Goal: Task Accomplishment & Management: Use online tool/utility

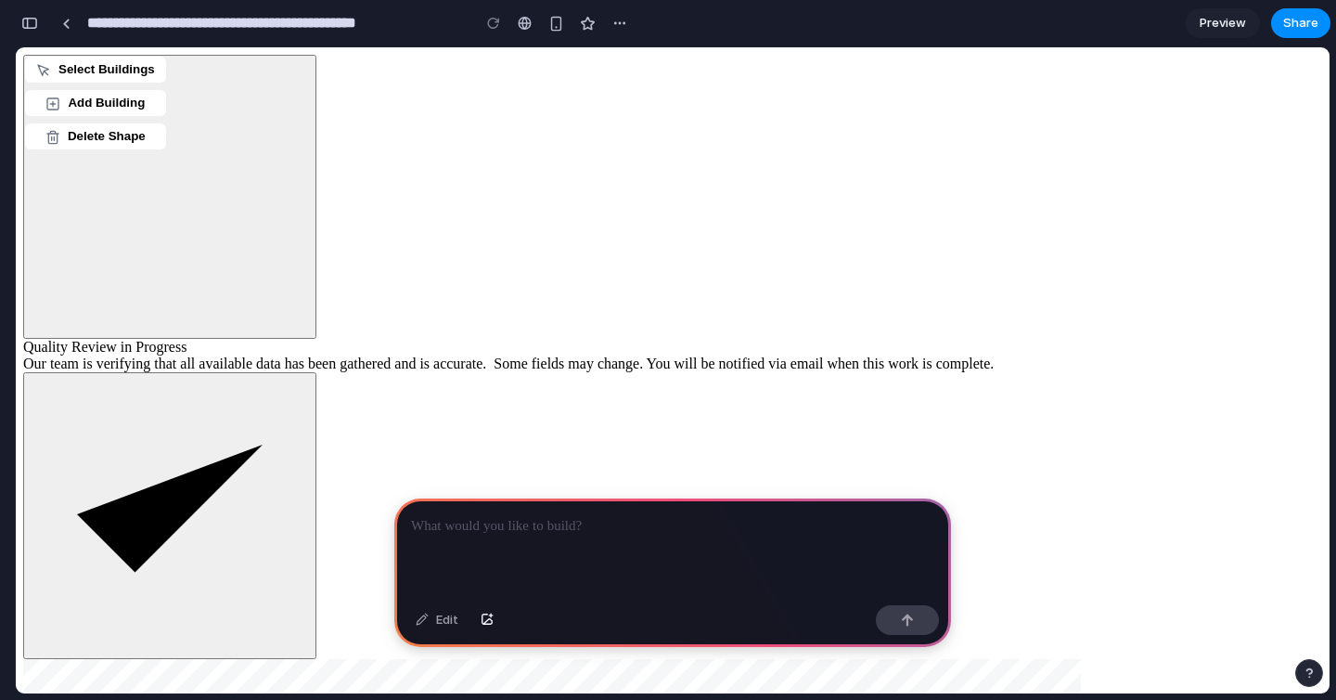
click at [658, 548] on div at bounding box center [672, 547] width 557 height 99
click at [67, 26] on div at bounding box center [66, 24] width 8 height 10
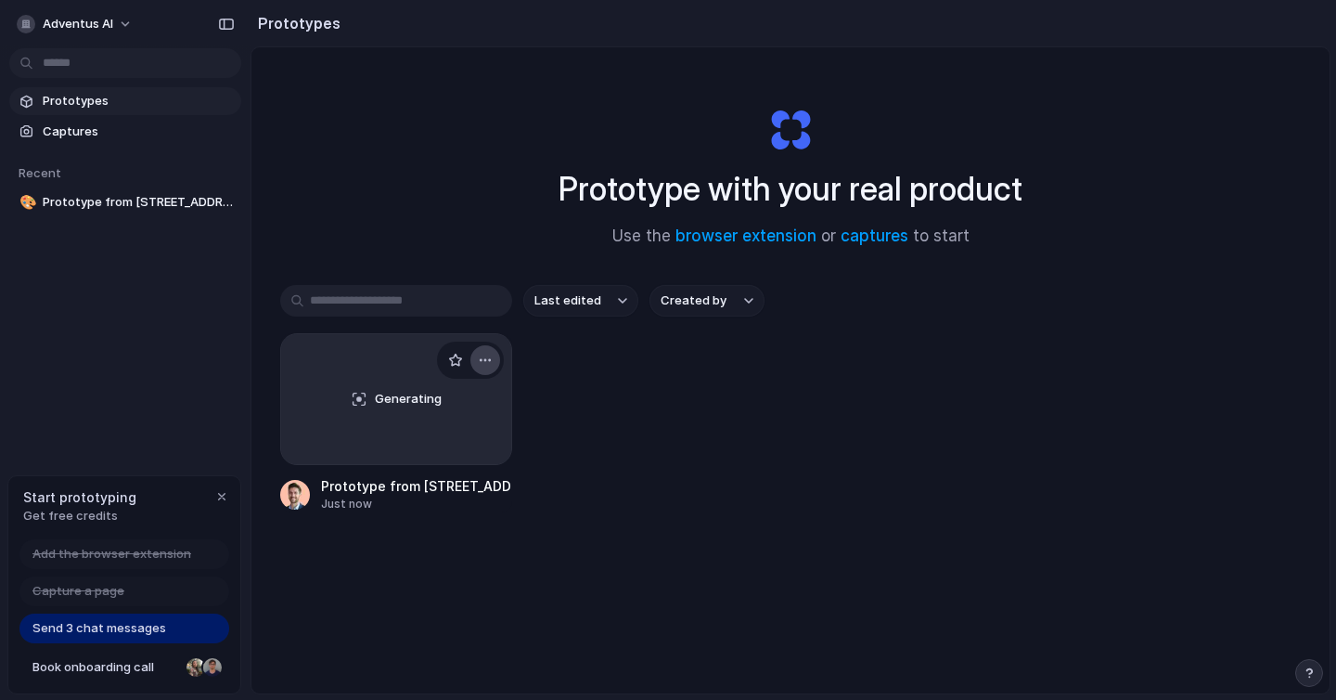
click at [488, 353] on div "button" at bounding box center [485, 360] width 15 height 15
click at [92, 135] on div "Open in new tab Rename Copy link Delete" at bounding box center [668, 350] width 1336 height 700
click at [52, 135] on span "Captures" at bounding box center [138, 132] width 191 height 19
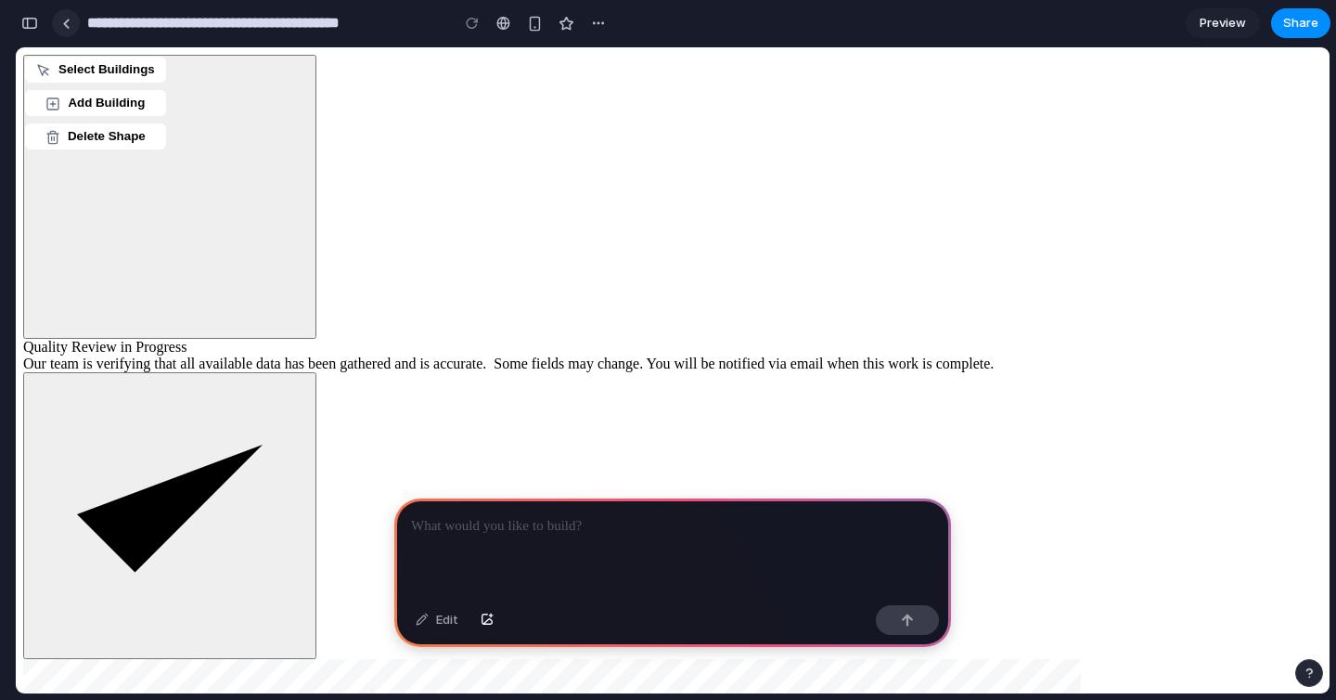
click at [73, 22] on link at bounding box center [66, 23] width 28 height 28
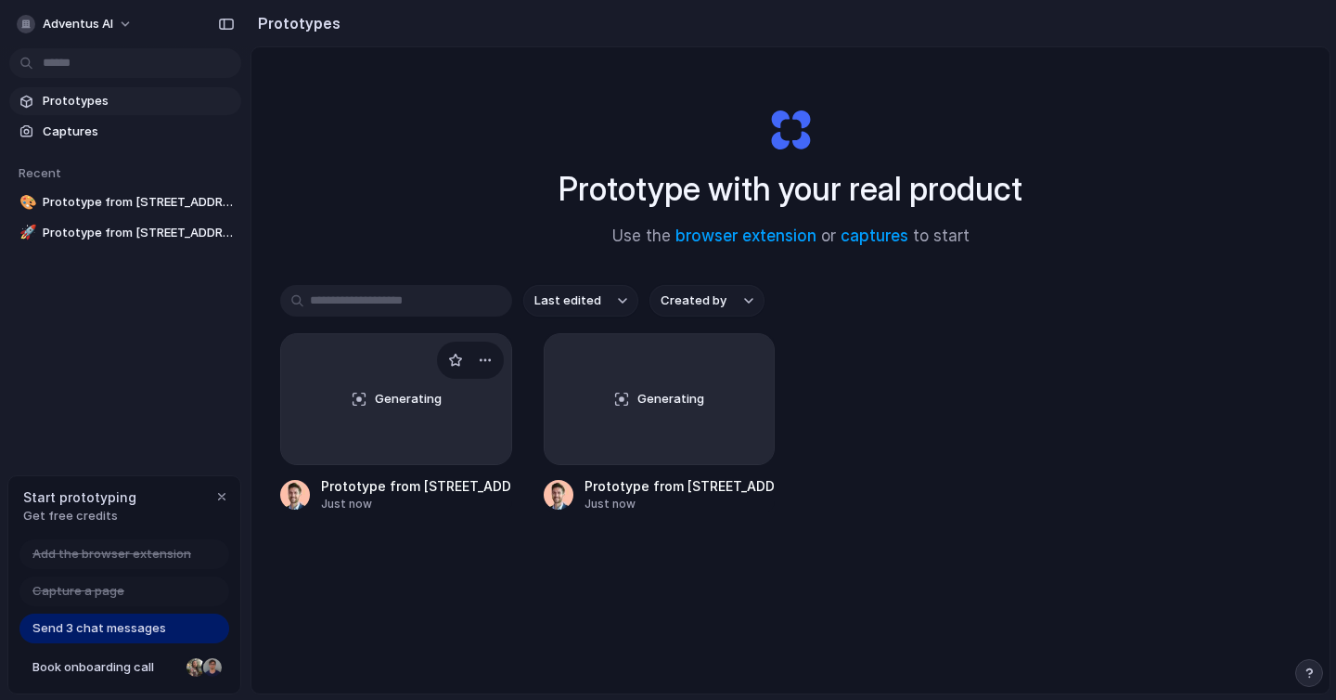
click at [449, 427] on div "Generating" at bounding box center [396, 399] width 230 height 130
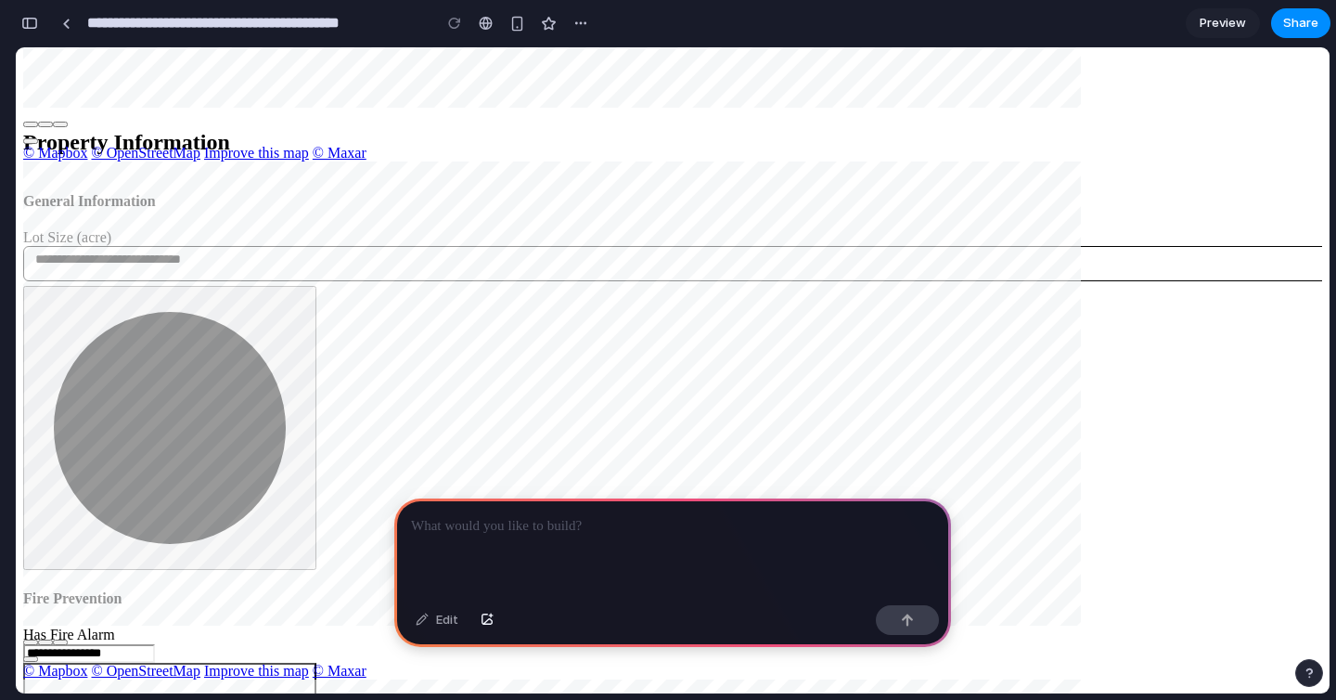
scroll to position [1133, 0]
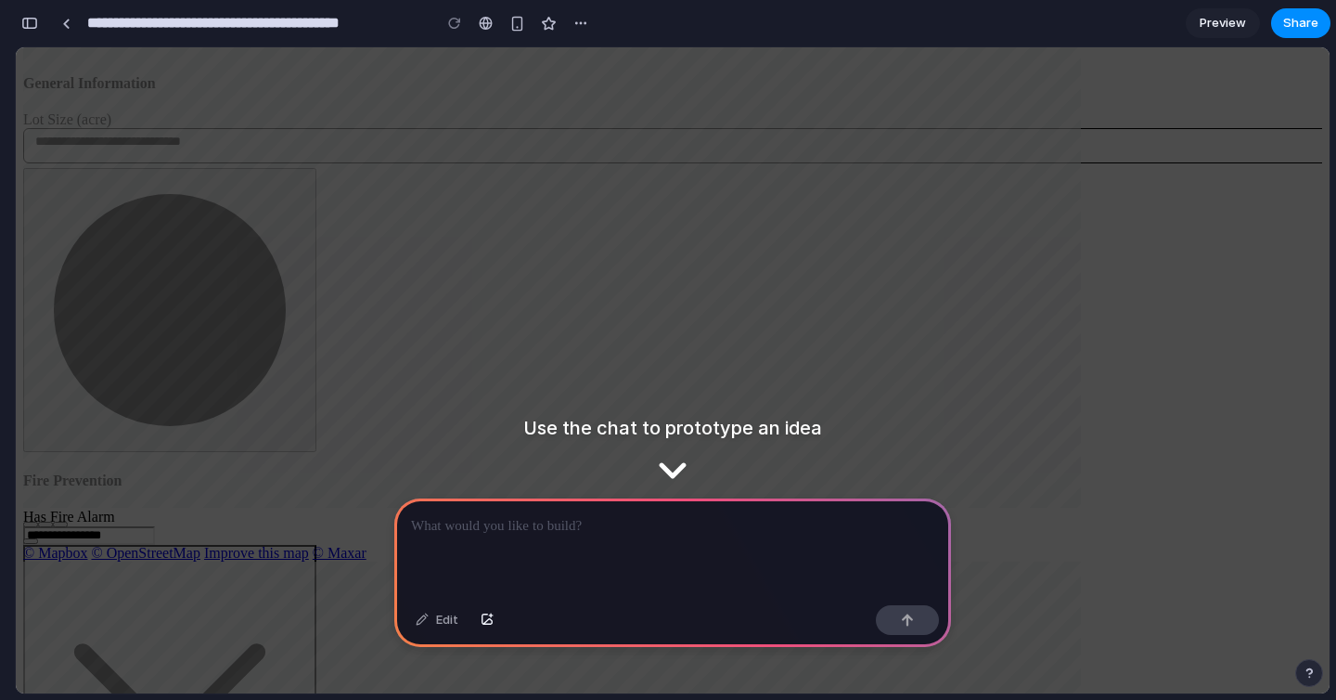
click at [622, 534] on p at bounding box center [672, 526] width 523 height 22
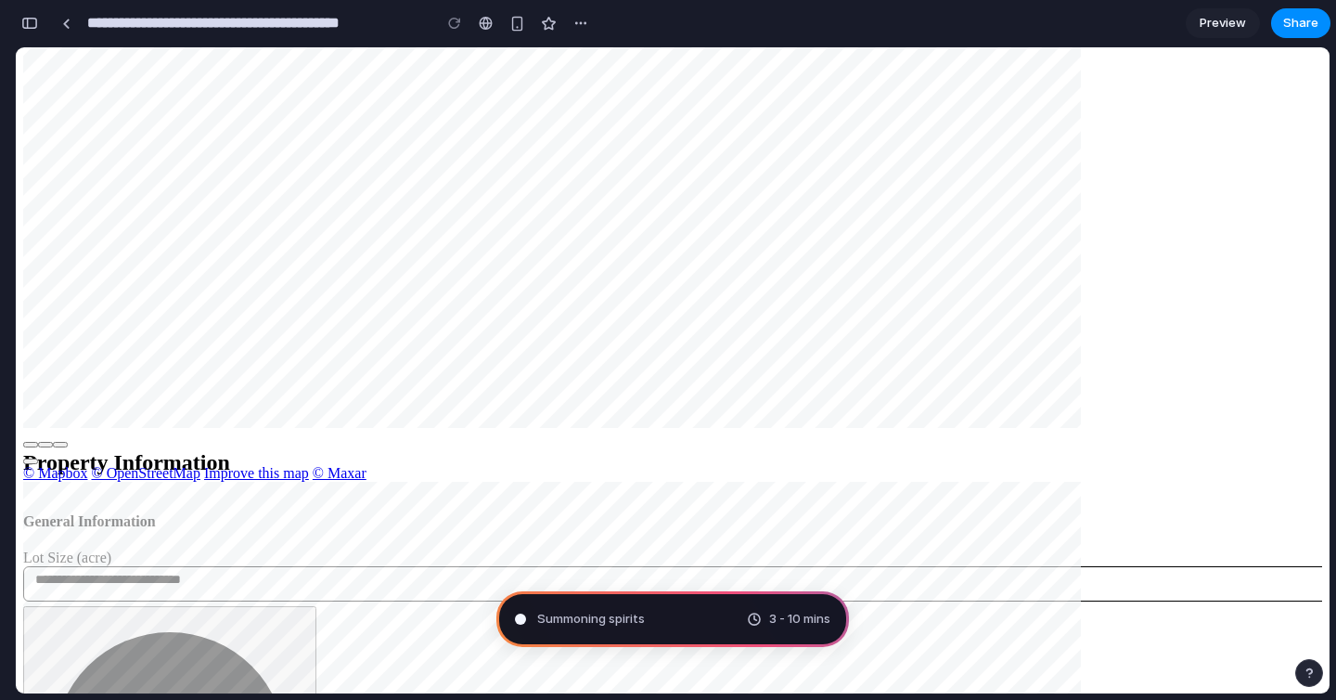
scroll to position [693, 0]
click at [520, 23] on div "button" at bounding box center [518, 24] width 16 height 16
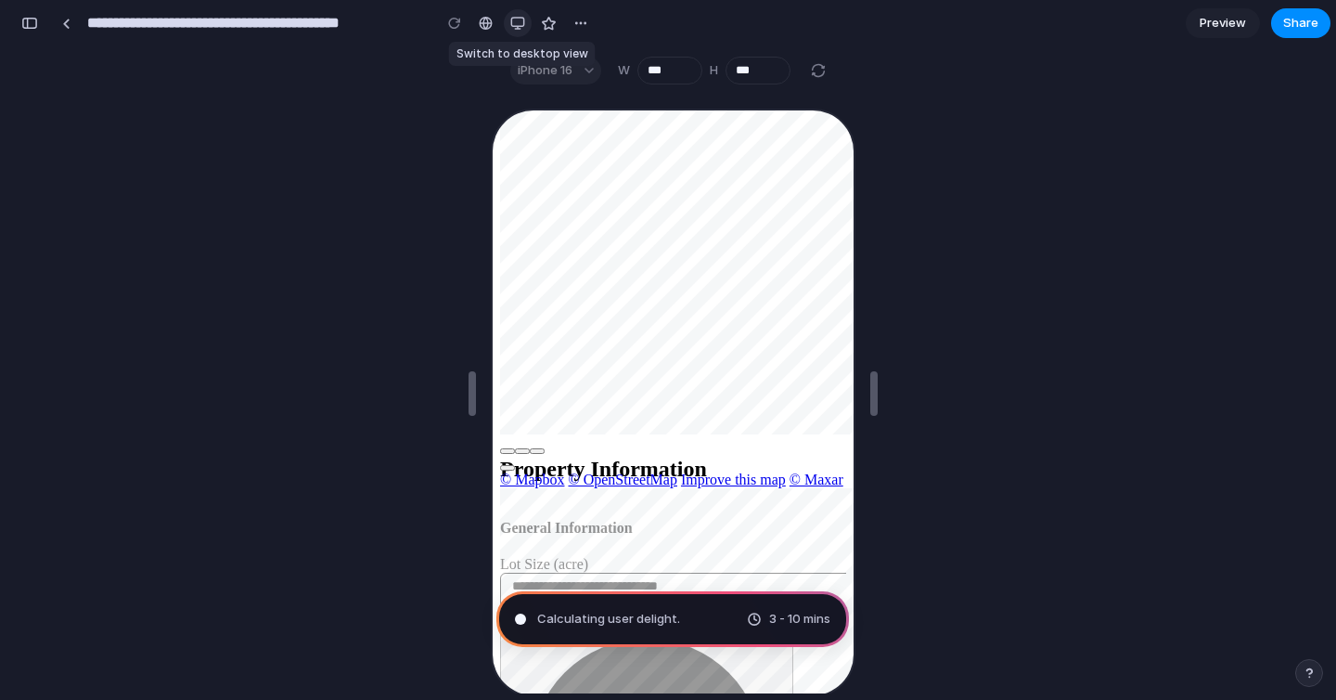
scroll to position [1175, 0]
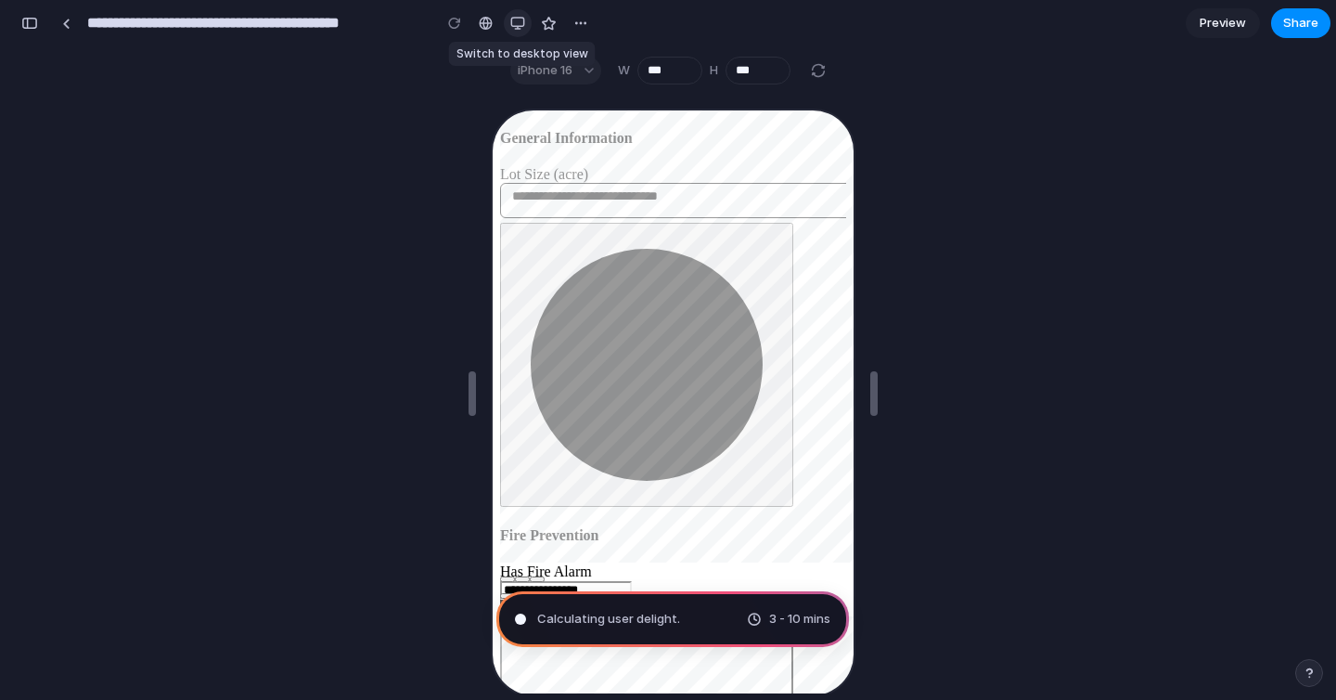
click at [520, 23] on div "button" at bounding box center [517, 23] width 15 height 15
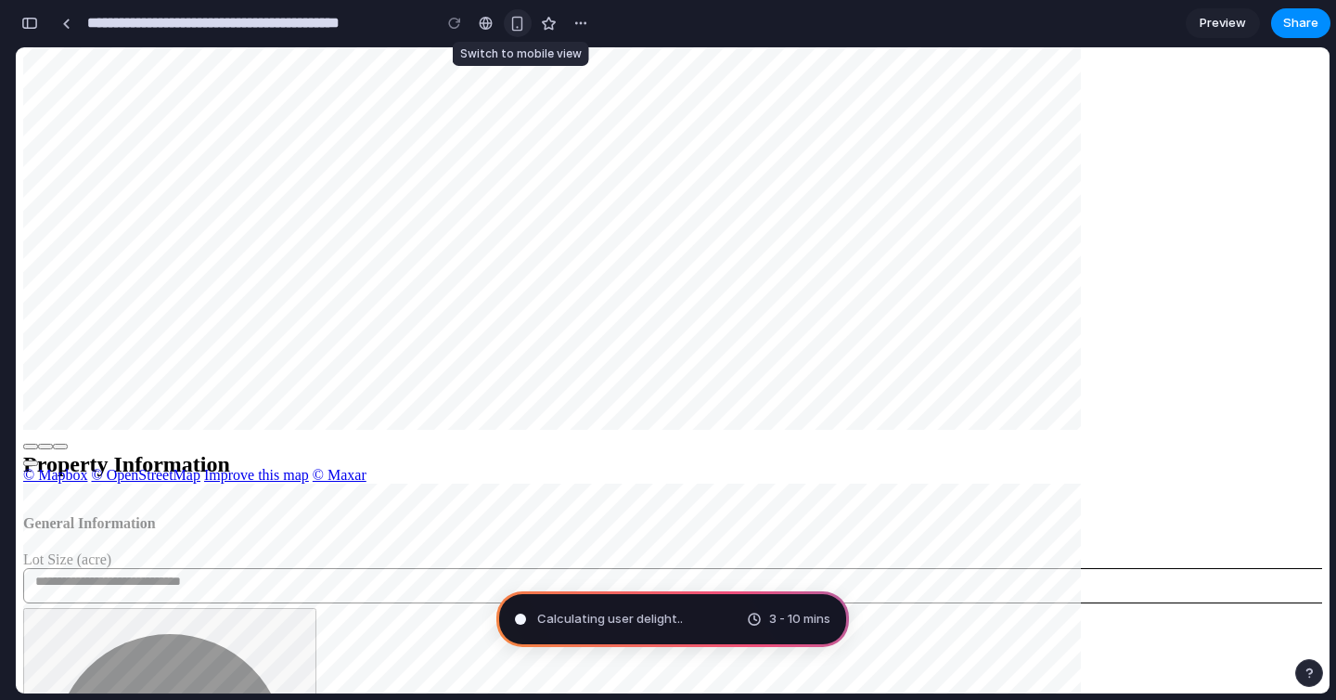
click at [520, 23] on div "button" at bounding box center [518, 24] width 16 height 16
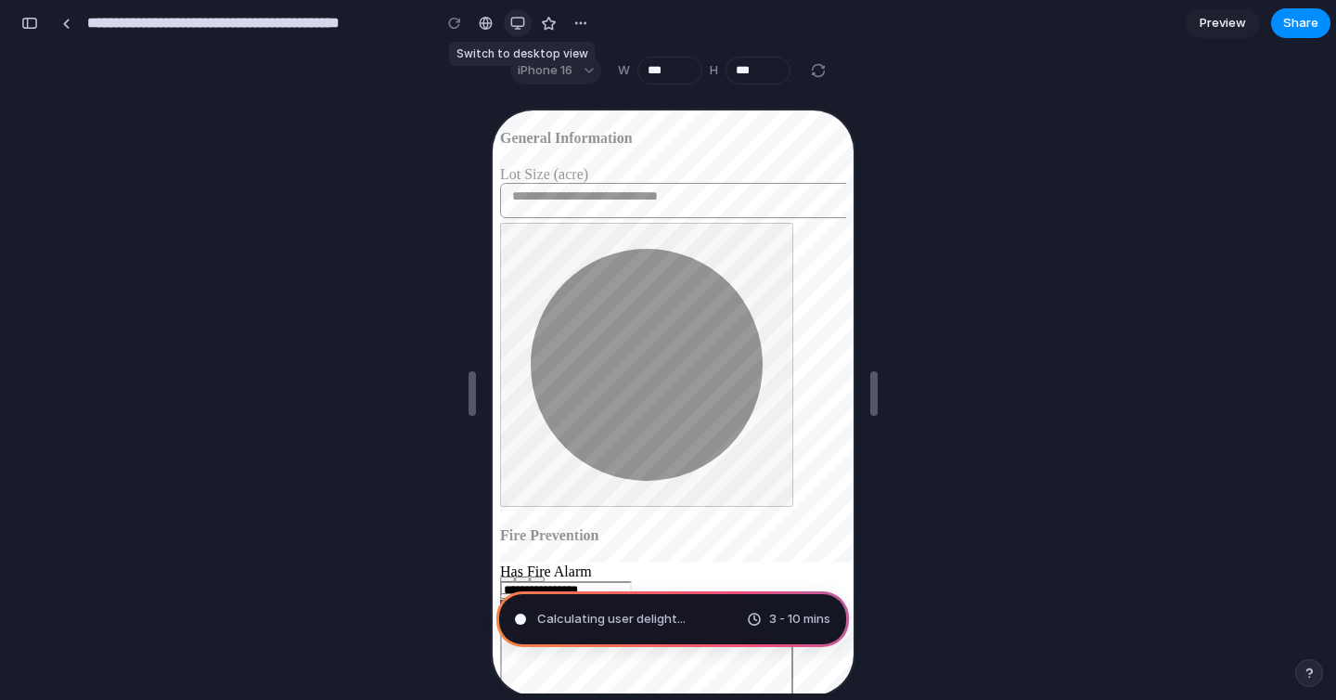
click at [520, 23] on div "button" at bounding box center [517, 23] width 15 height 15
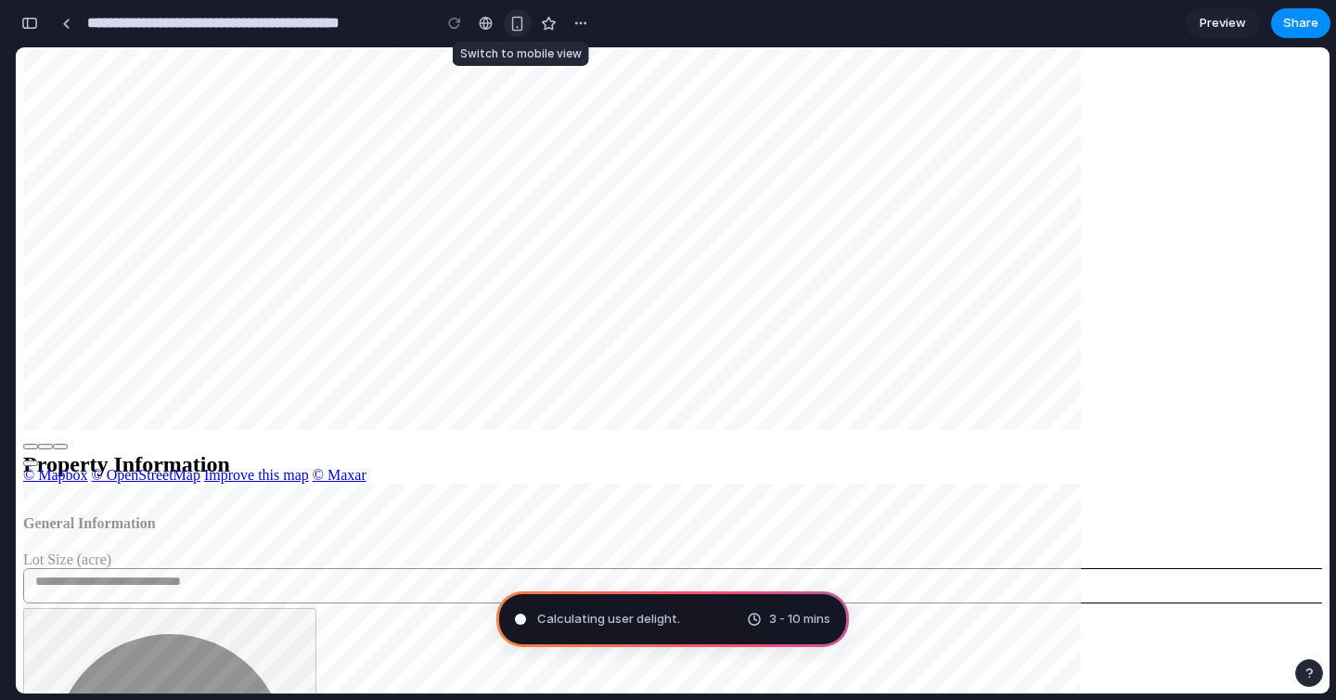
click at [520, 23] on div "button" at bounding box center [518, 24] width 16 height 16
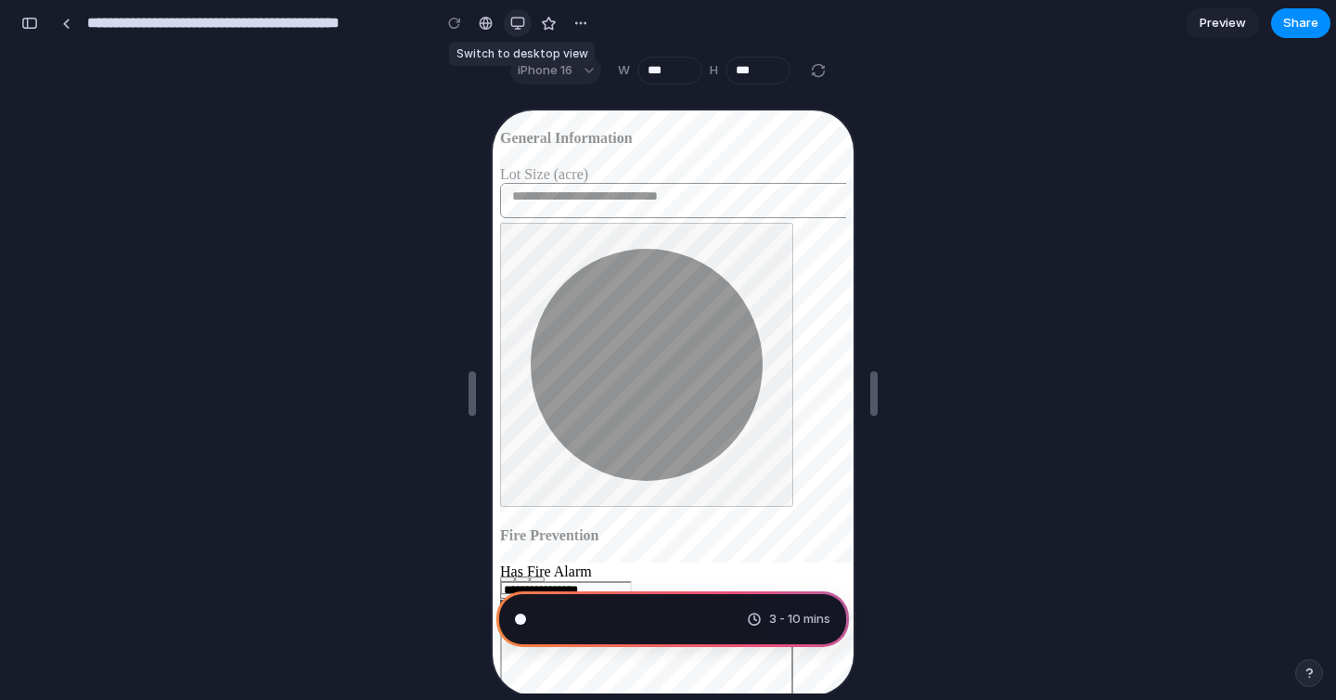
click at [520, 23] on div "button" at bounding box center [517, 23] width 15 height 15
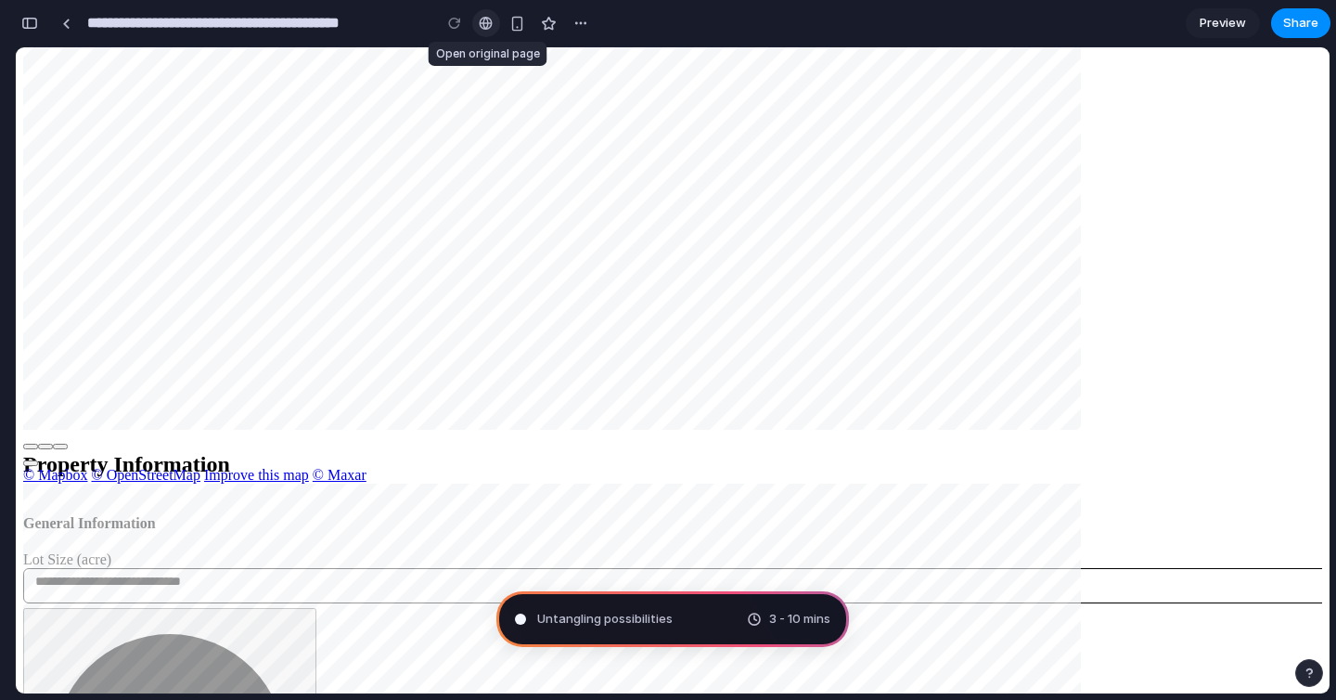
click at [482, 23] on div at bounding box center [486, 23] width 14 height 15
click at [94, 24] on input "**********" at bounding box center [255, 22] width 342 height 33
click at [69, 24] on div at bounding box center [66, 24] width 8 height 10
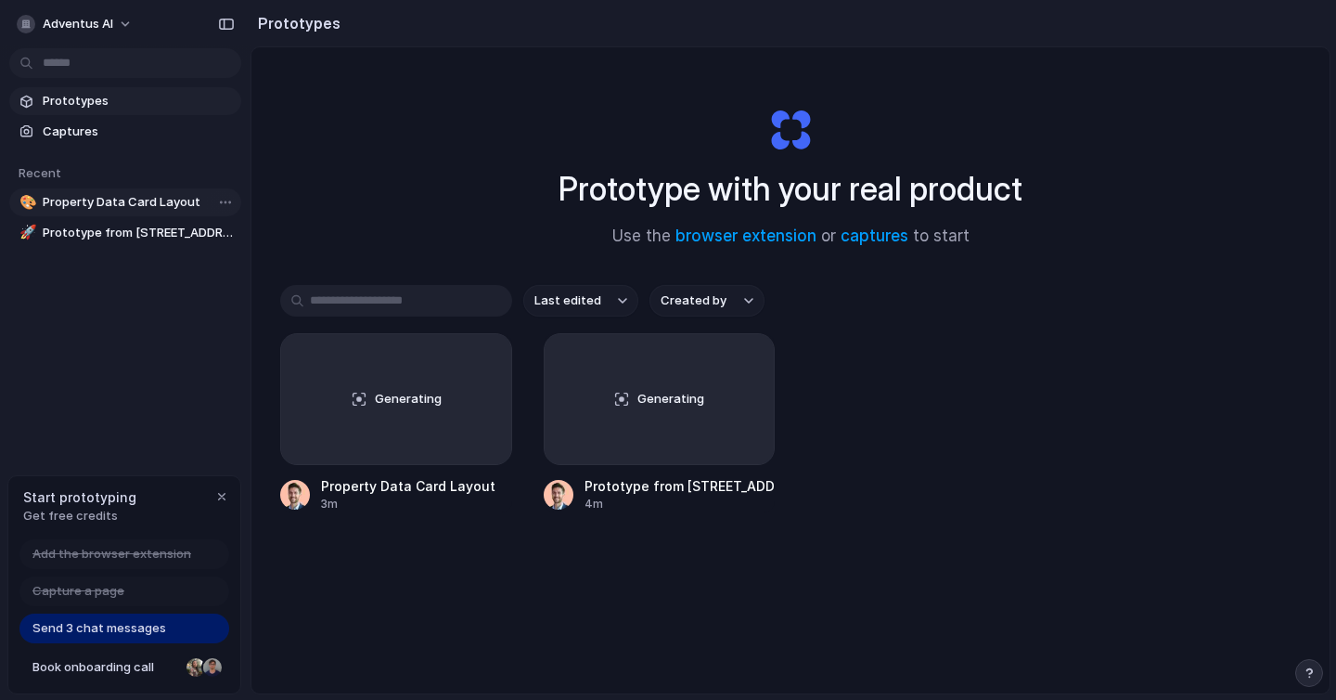
click at [151, 209] on span "Property Data Card Layout" at bounding box center [138, 202] width 191 height 19
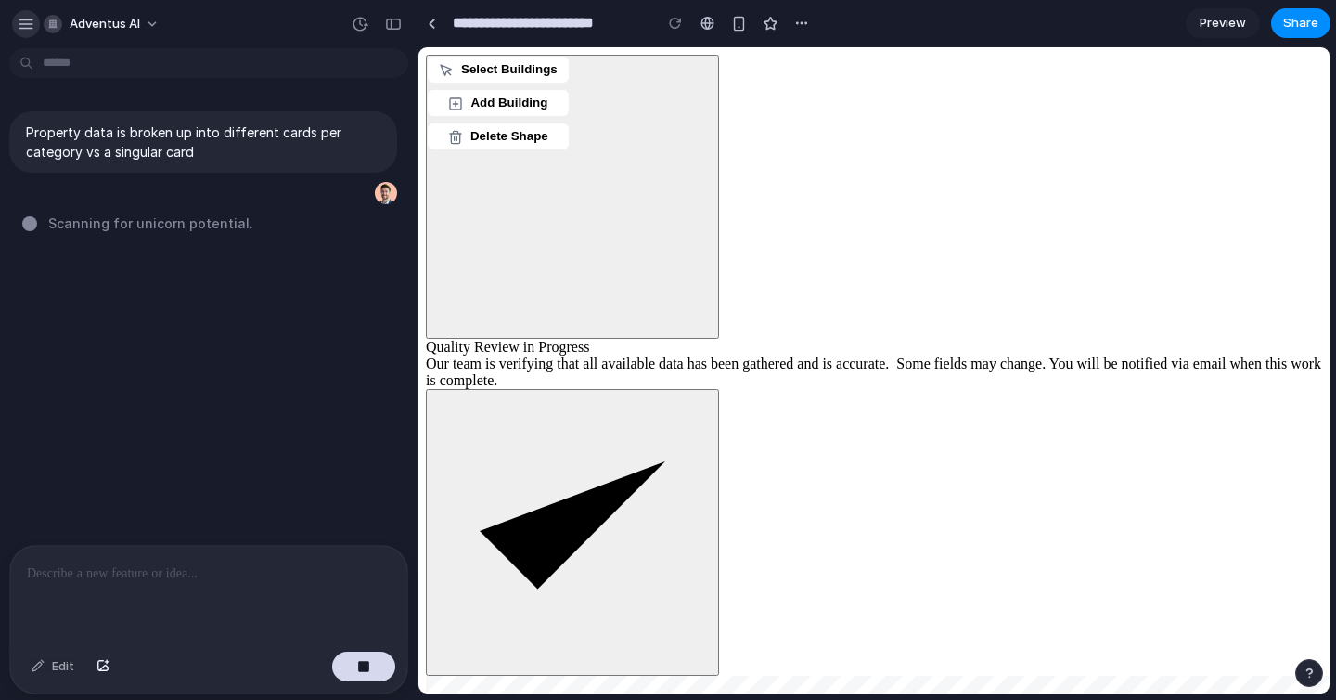
click at [30, 22] on div "button" at bounding box center [26, 24] width 17 height 17
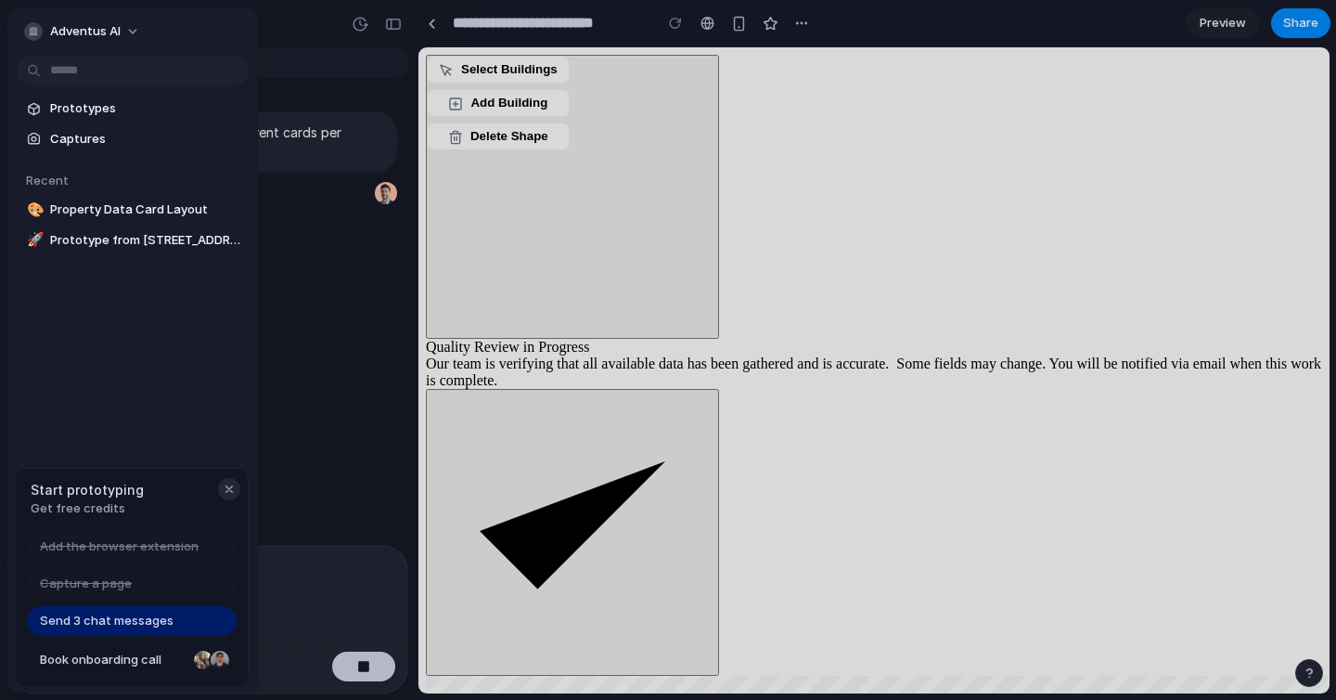
click at [226, 495] on div "button" at bounding box center [229, 489] width 15 height 15
